Goal: Transaction & Acquisition: Purchase product/service

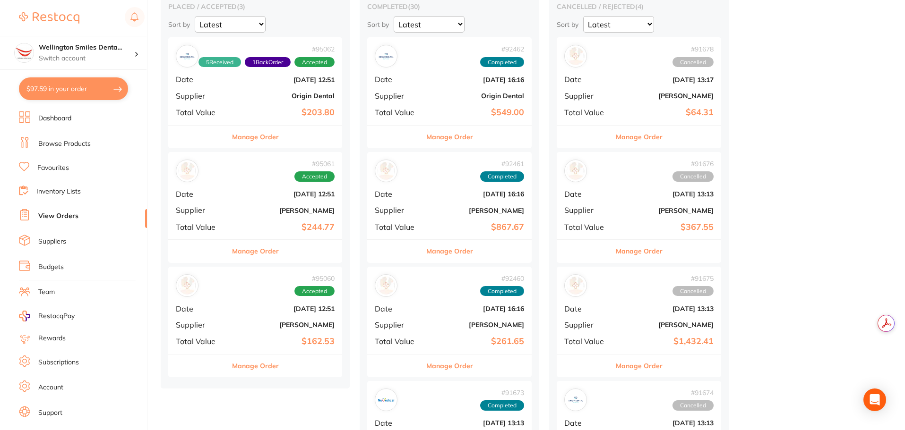
click at [71, 147] on link "Browse Products" at bounding box center [64, 143] width 52 height 9
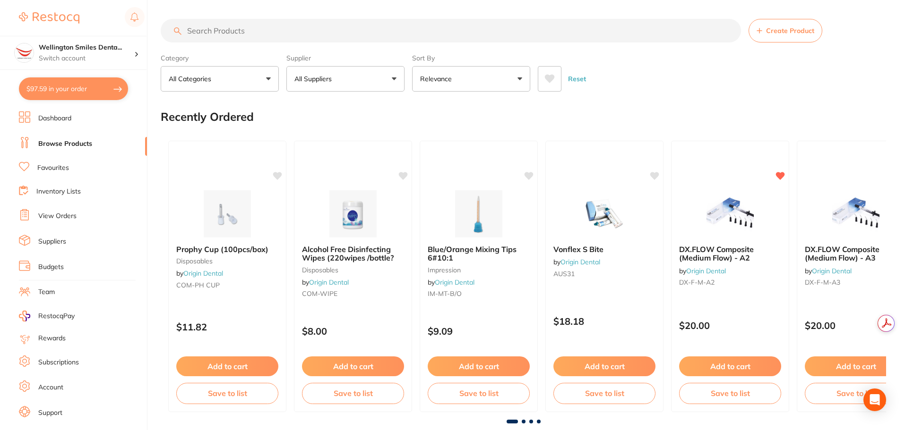
click at [227, 32] on input "search" at bounding box center [451, 31] width 580 height 24
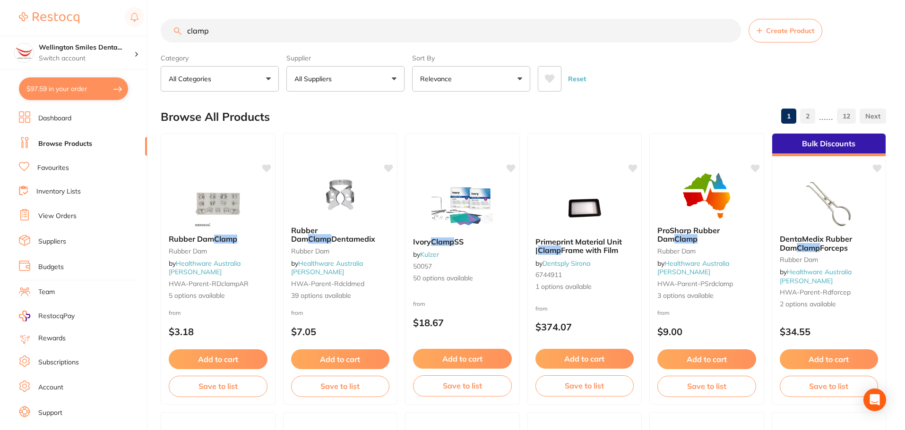
type input "clamp"
click at [326, 65] on div "Supplier All Suppliers All Suppliers Dentsply [PERSON_NAME] Dental AHP Dental a…" at bounding box center [345, 71] width 118 height 42
click at [335, 74] on p "All Suppliers" at bounding box center [314, 78] width 41 height 9
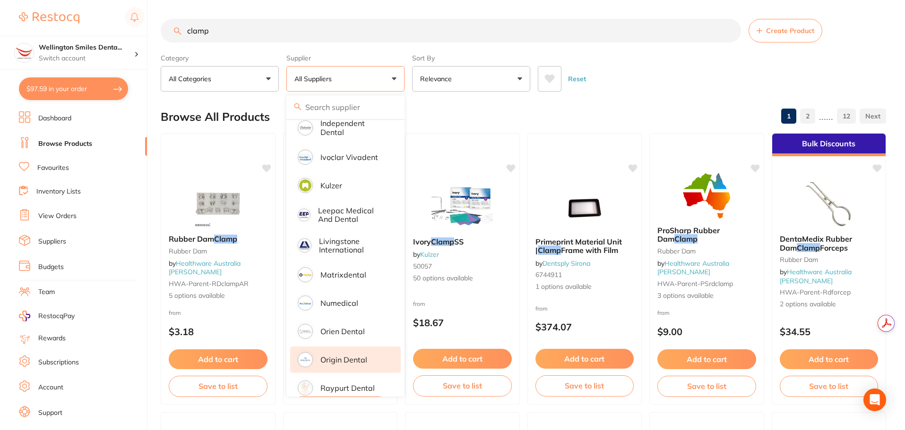
click at [361, 347] on li "Origin Dental" at bounding box center [345, 360] width 111 height 26
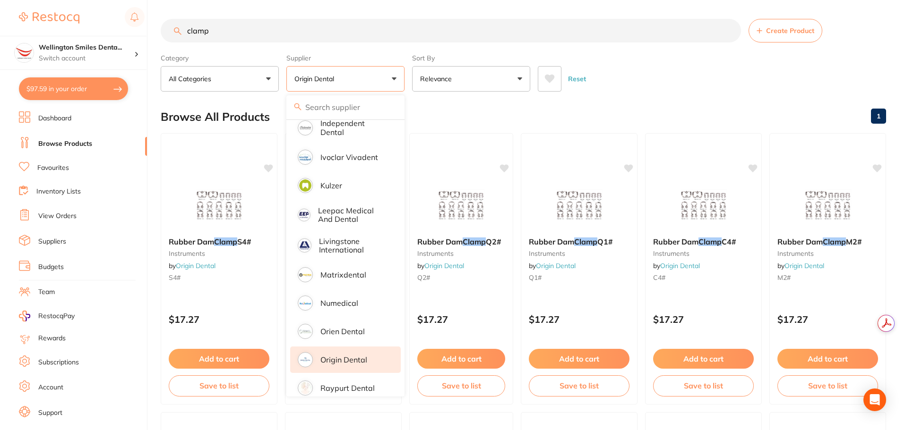
click at [591, 104] on div "Browse All Products 1" at bounding box center [523, 117] width 725 height 32
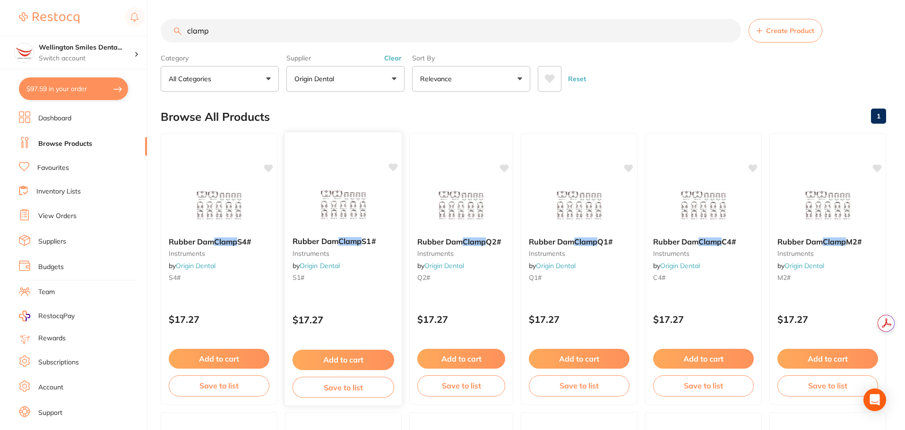
click at [336, 205] on img at bounding box center [343, 206] width 62 height 48
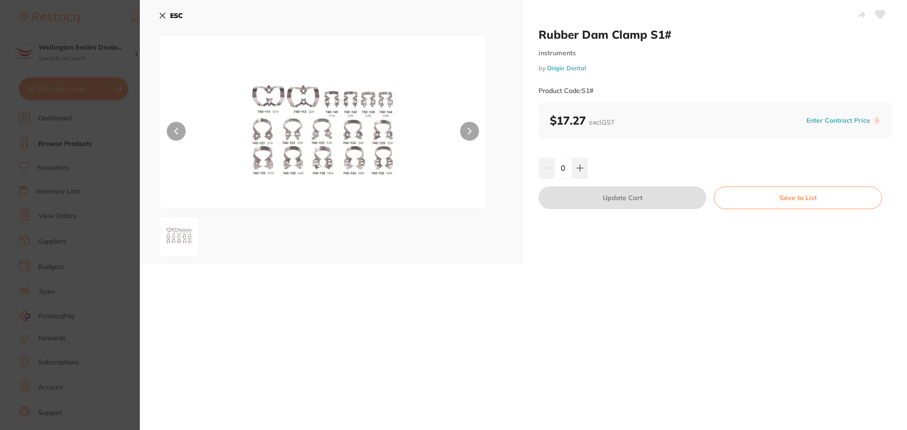
click at [163, 18] on icon at bounding box center [163, 16] width 8 height 8
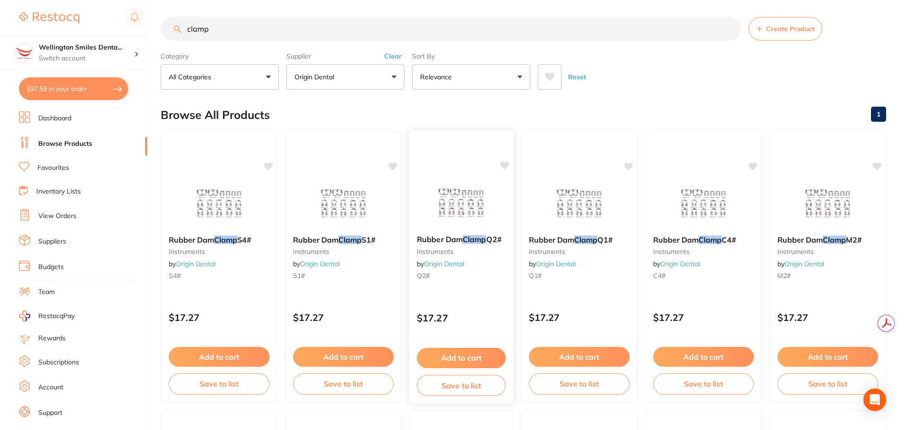
click at [441, 190] on img at bounding box center [461, 204] width 62 height 48
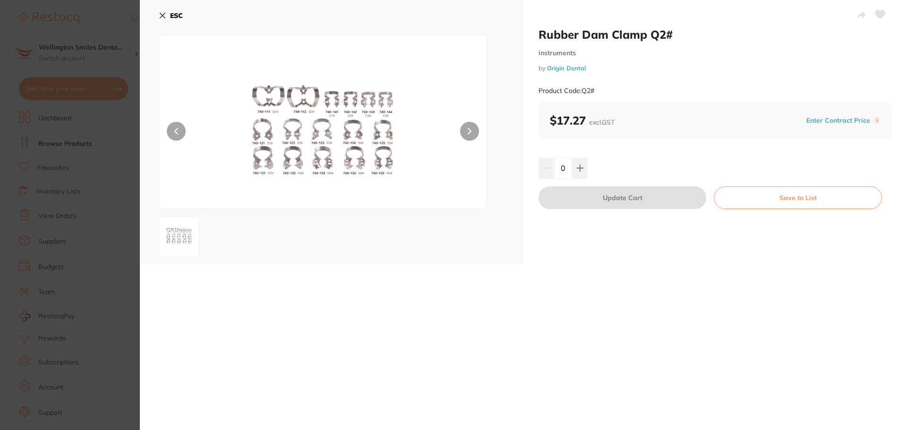
click at [167, 13] on button "ESC" at bounding box center [171, 16] width 24 height 16
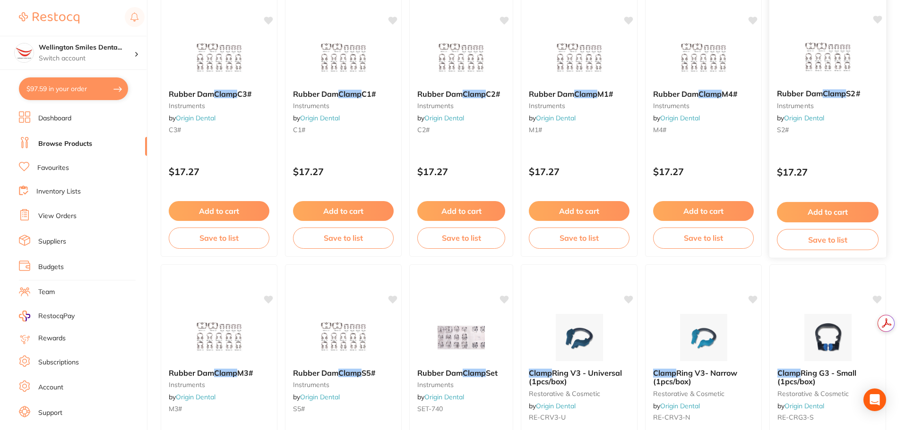
click at [821, 210] on button "Add to cart" at bounding box center [828, 212] width 102 height 20
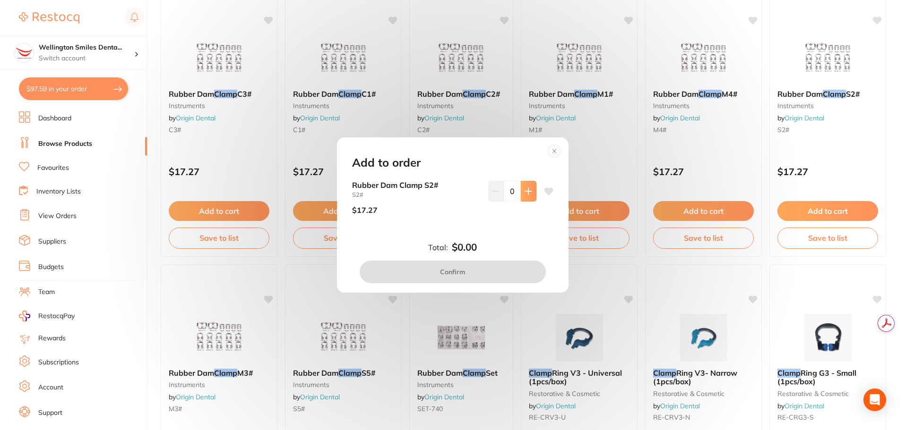
click at [525, 182] on button at bounding box center [529, 191] width 16 height 21
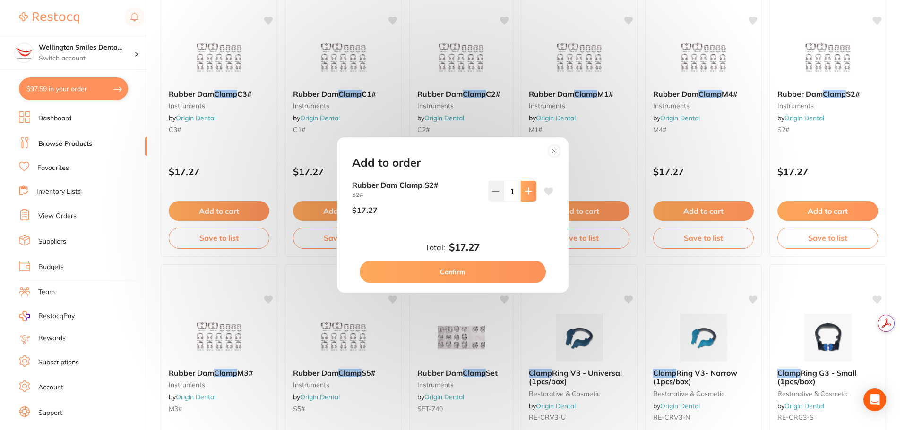
click at [525, 188] on icon at bounding box center [528, 192] width 8 height 8
type input "2"
click at [500, 275] on button "Confirm" at bounding box center [453, 272] width 186 height 23
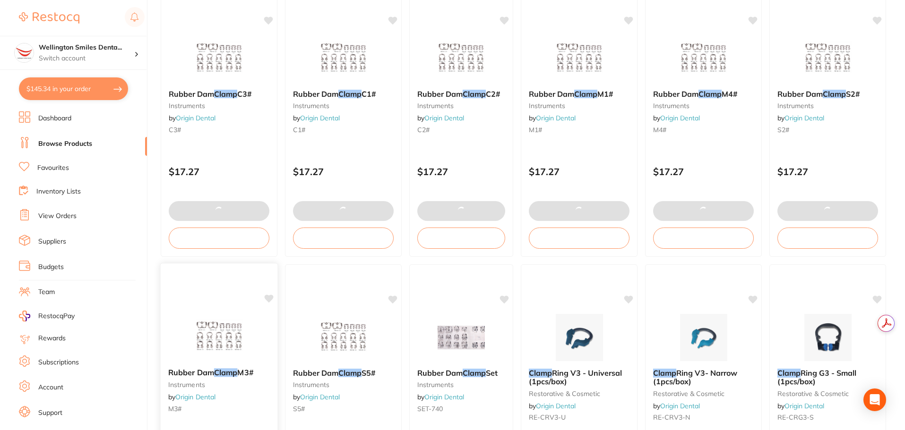
type textarea "IM-MT-B/O add another 1 for free"
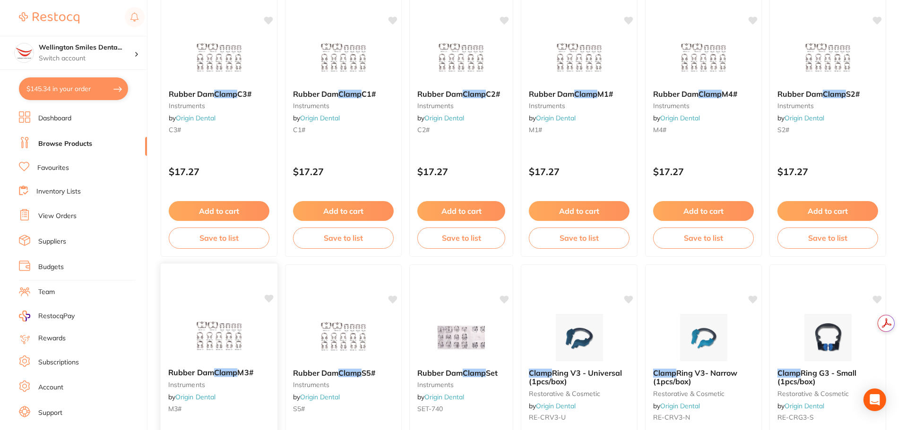
click at [226, 325] on img at bounding box center [219, 337] width 62 height 48
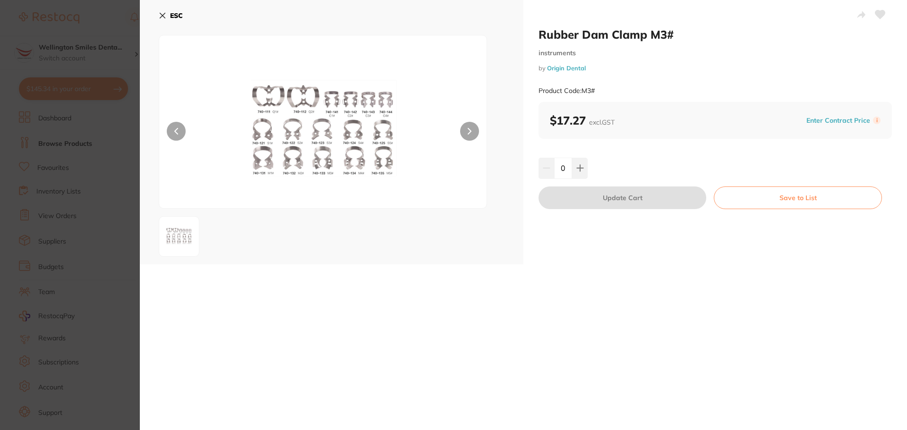
click at [165, 22] on button "ESC" at bounding box center [171, 16] width 24 height 16
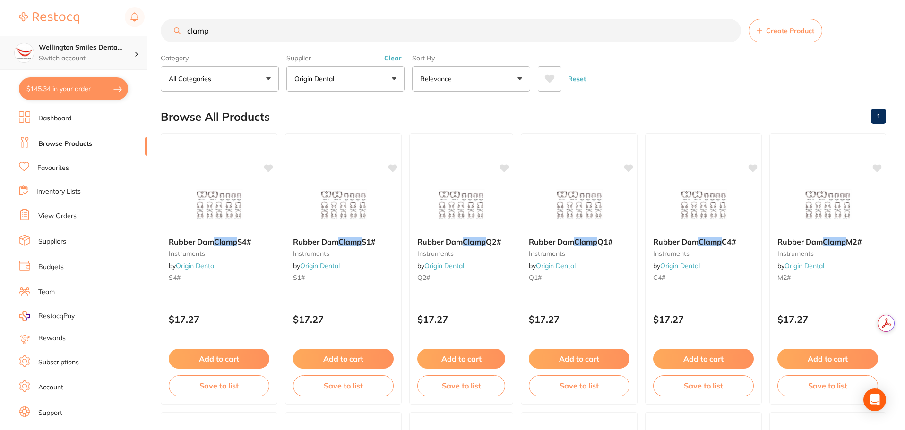
drag, startPoint x: 225, startPoint y: 21, endPoint x: 138, endPoint y: 36, distance: 88.2
click at [138, 36] on div "$145.34 Wellington Smiles Denta... Switch account Wellington Smiles Dental $145…" at bounding box center [452, 215] width 905 height 430
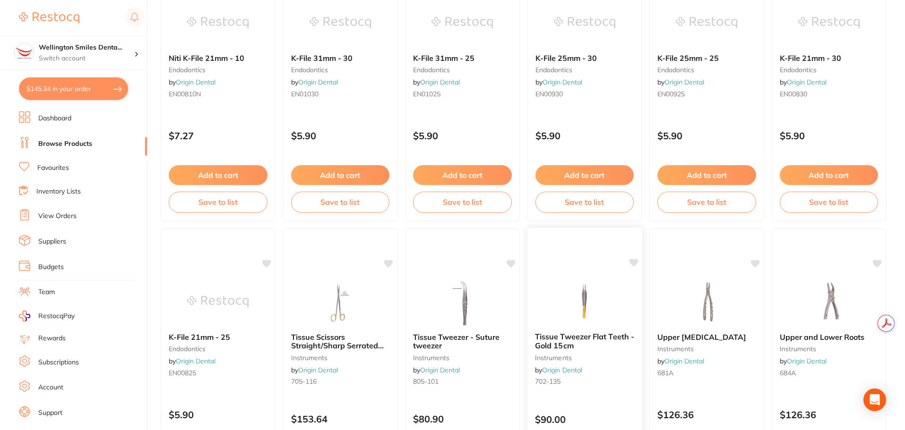
scroll to position [2258, 0]
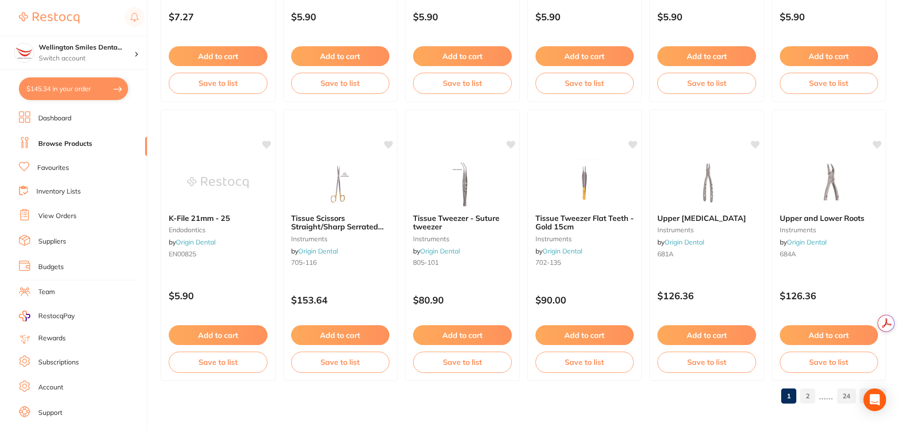
click at [803, 397] on link "2" at bounding box center [807, 396] width 15 height 19
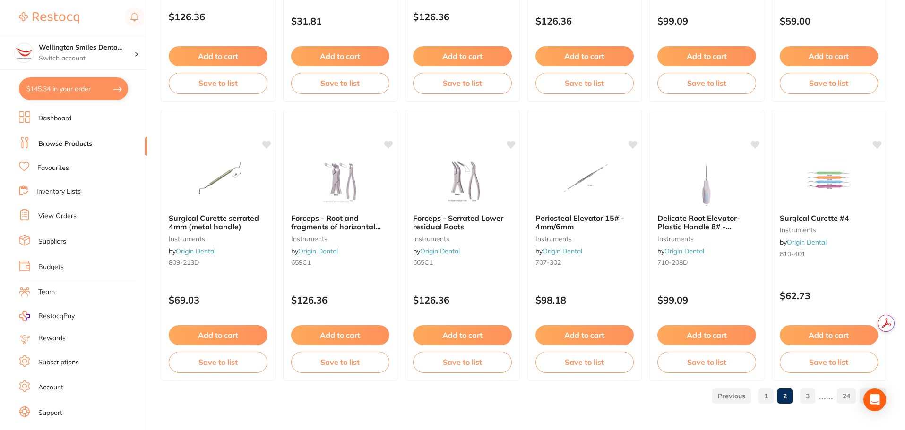
click at [808, 403] on link "3" at bounding box center [807, 396] width 15 height 19
